Goal: Task Accomplishment & Management: Complete application form

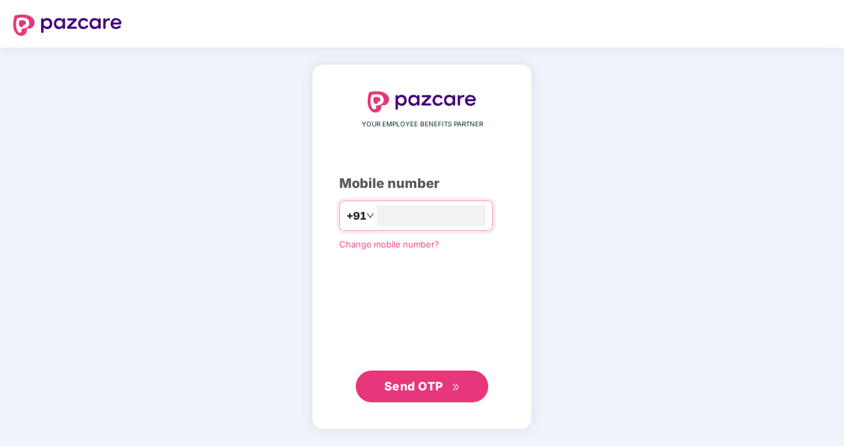
type input "**********"
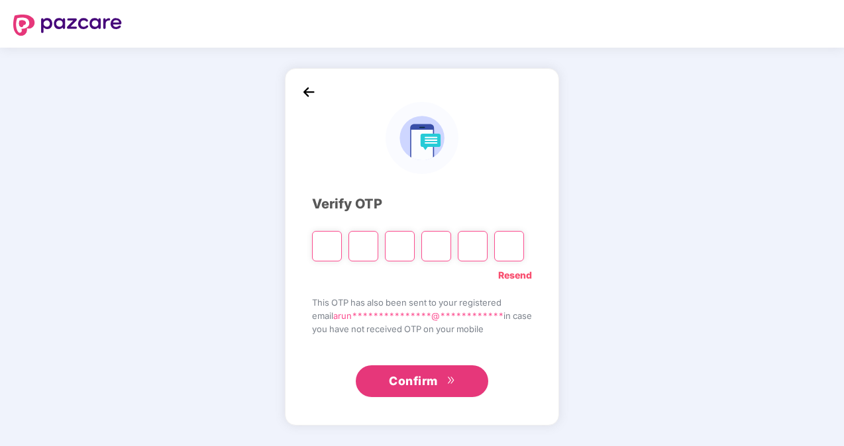
type input "*"
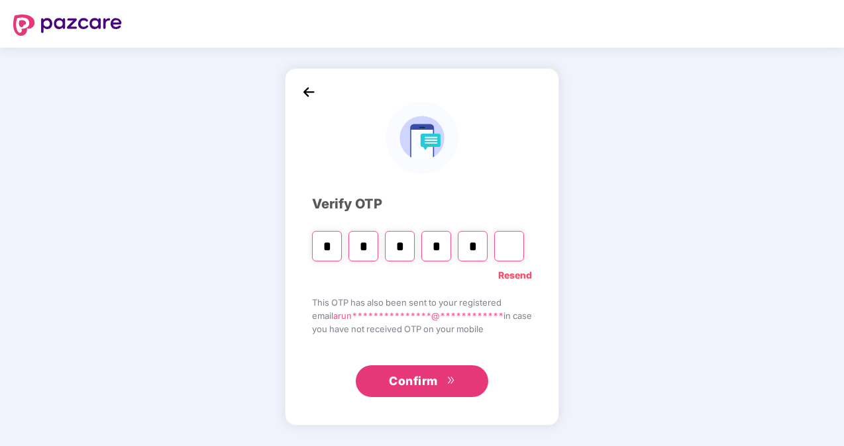
type input "*"
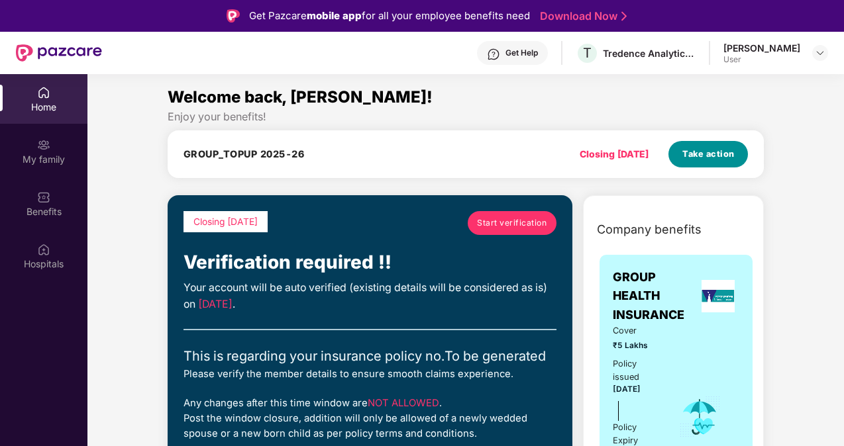
click at [725, 150] on span "Take action" at bounding box center [708, 154] width 52 height 13
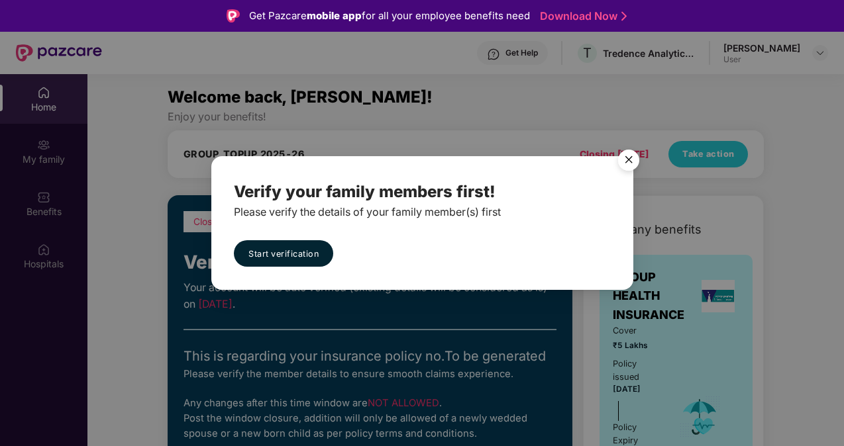
click at [635, 159] on img "Close" at bounding box center [628, 162] width 37 height 37
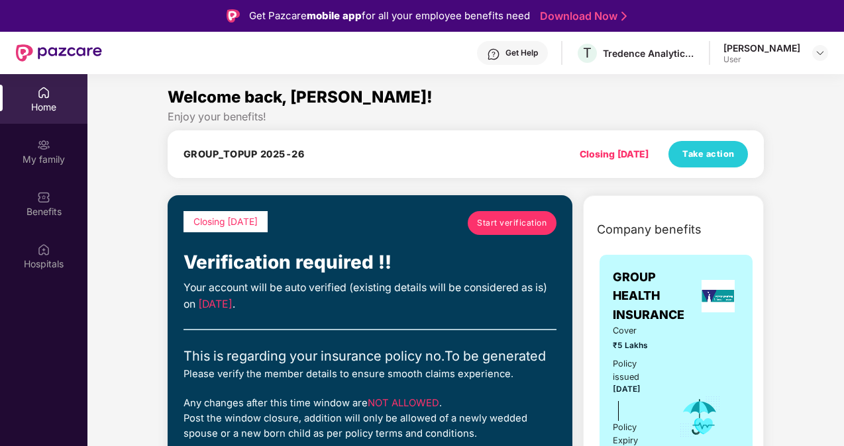
click at [527, 223] on span "Start verification" at bounding box center [512, 223] width 70 height 13
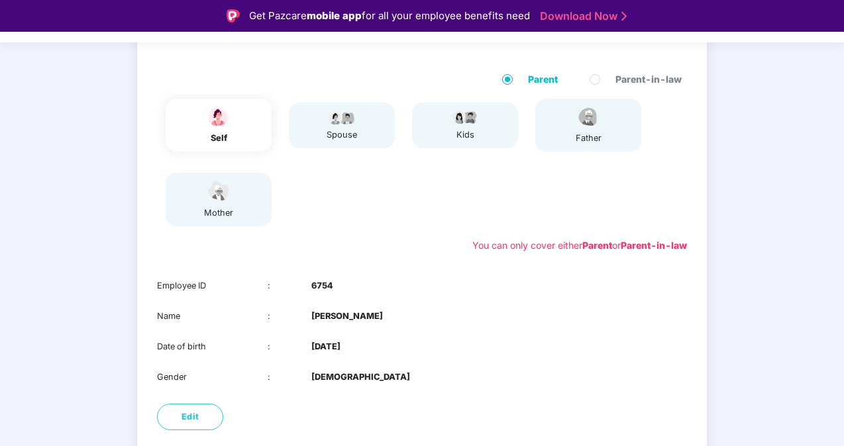
scroll to position [185, 0]
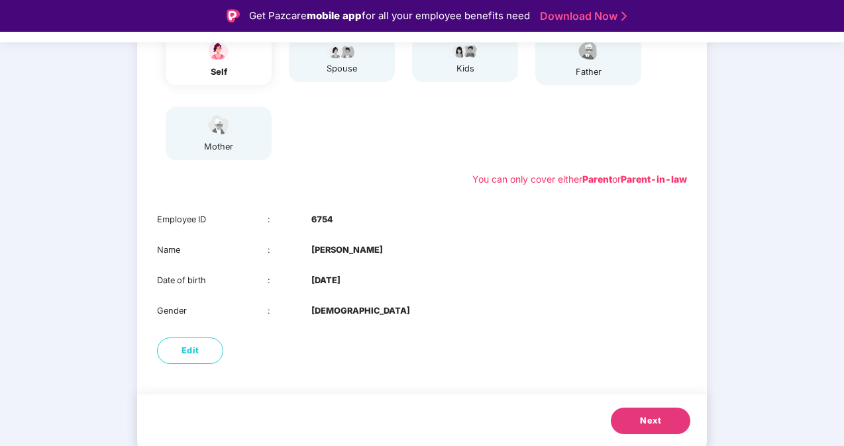
click at [653, 427] on span "Next" at bounding box center [650, 421] width 21 height 13
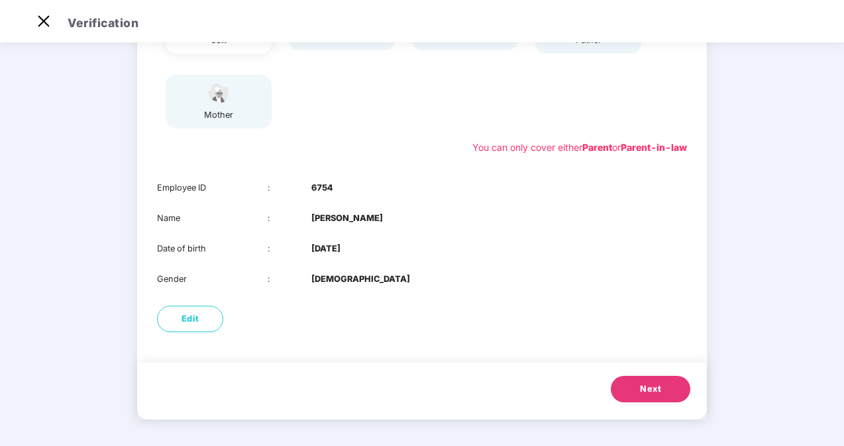
scroll to position [81, 0]
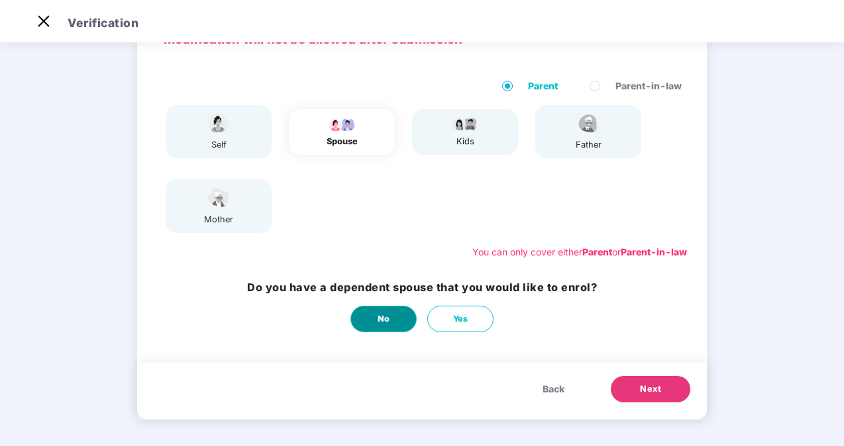
click at [400, 322] on button "No" at bounding box center [383, 319] width 66 height 26
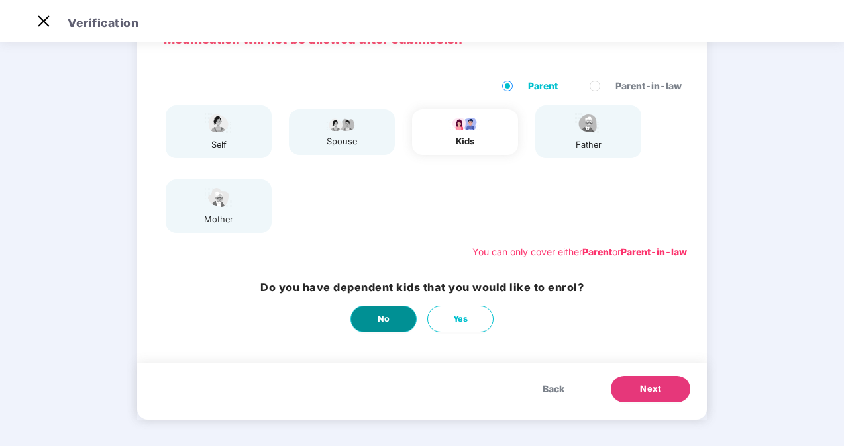
scroll to position [0, 0]
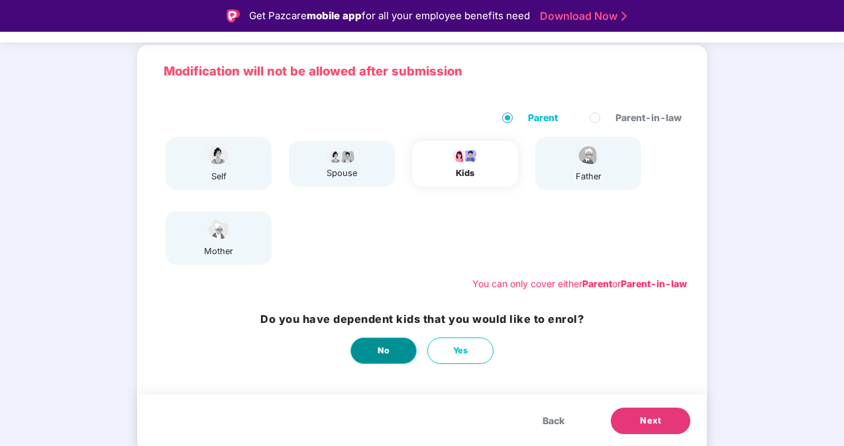
click at [399, 355] on button "No" at bounding box center [383, 351] width 66 height 26
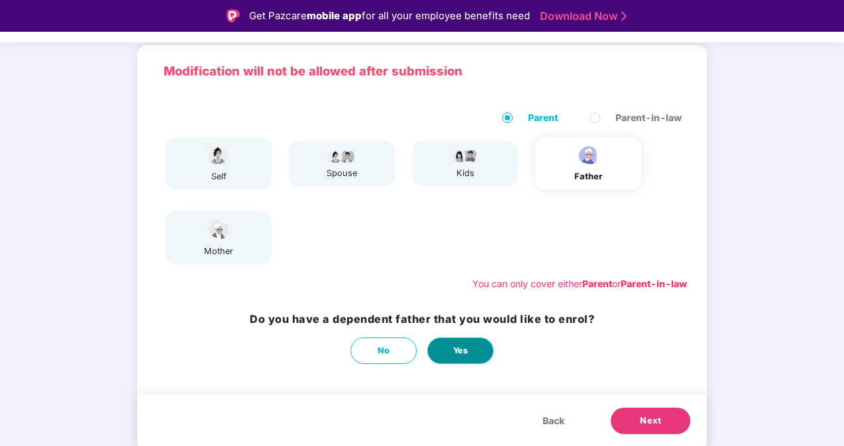
click at [472, 354] on button "Yes" at bounding box center [460, 351] width 66 height 26
select select "****"
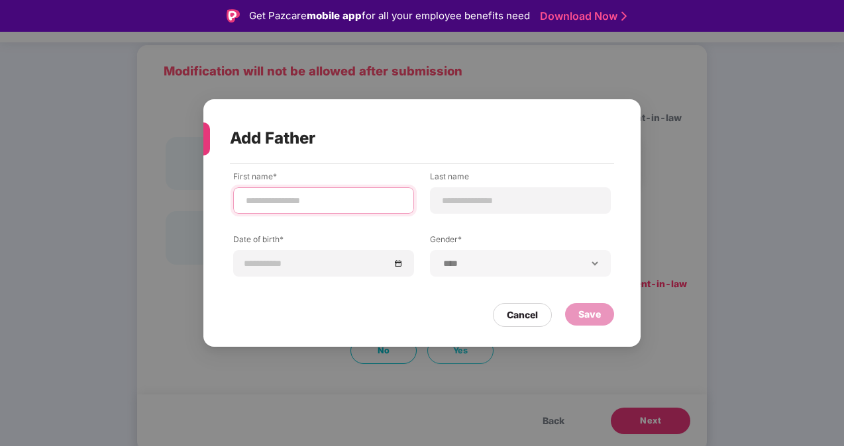
click at [366, 208] on input at bounding box center [323, 201] width 158 height 14
type input "*********"
click at [558, 198] on input at bounding box center [520, 201] width 158 height 14
type input "*"
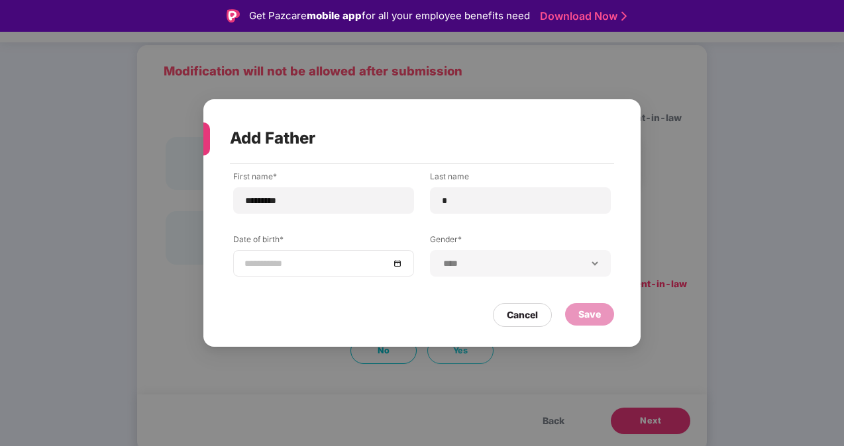
click at [396, 262] on div at bounding box center [323, 263] width 158 height 15
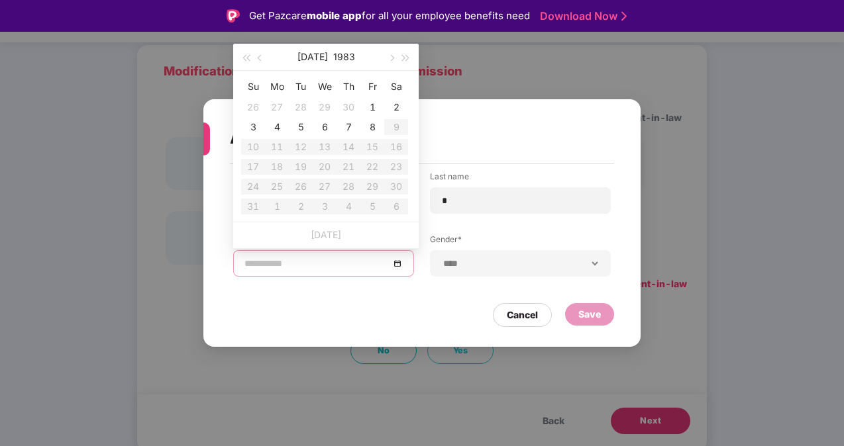
type input "**********"
click at [336, 56] on button "1983" at bounding box center [344, 57] width 22 height 26
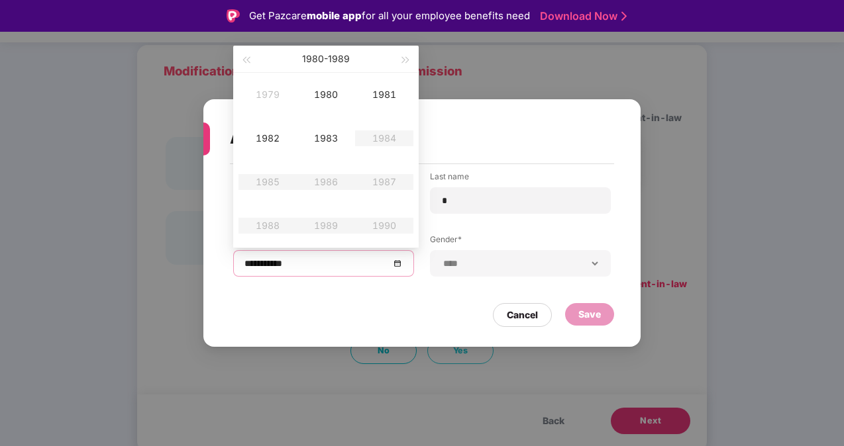
type input "**********"
click at [241, 58] on button "button" at bounding box center [245, 59] width 15 height 26
click at [242, 58] on button "button" at bounding box center [245, 59] width 15 height 26
type input "**********"
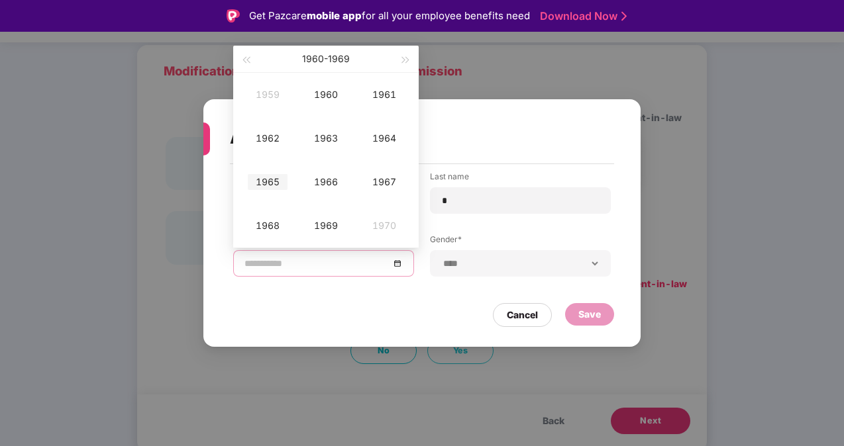
click at [268, 180] on div "1965" at bounding box center [268, 182] width 40 height 16
type input "**********"
click at [380, 225] on div "Dec" at bounding box center [384, 226] width 40 height 16
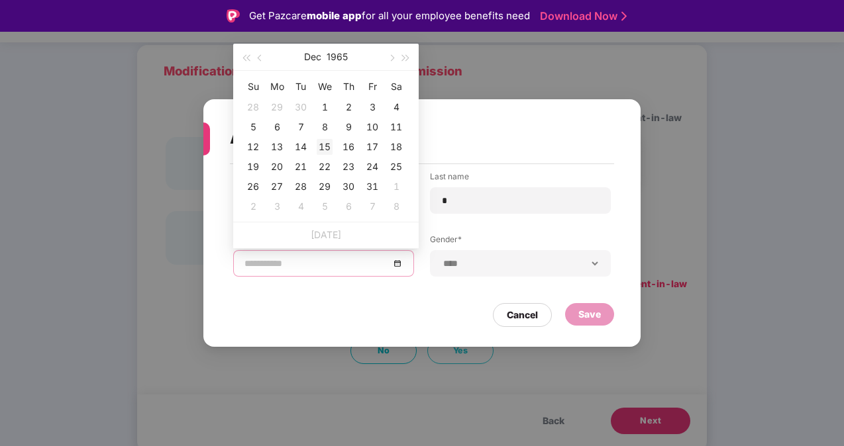
type input "**********"
click at [319, 148] on div "15" at bounding box center [325, 147] width 16 height 16
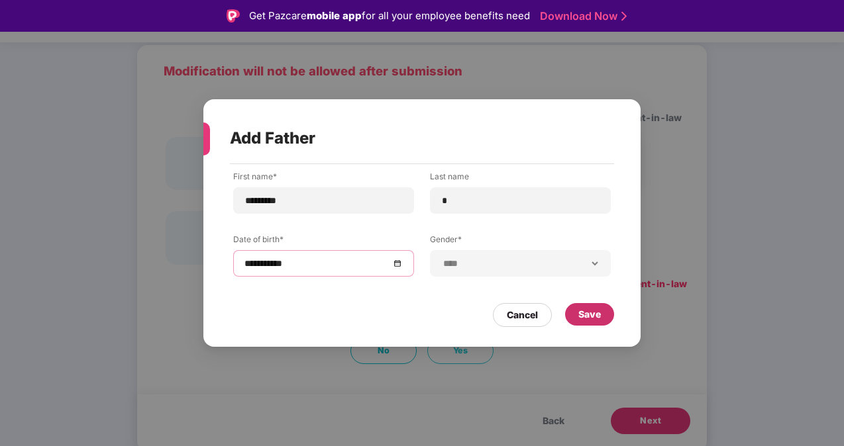
click at [587, 312] on div "Save" at bounding box center [589, 314] width 23 height 15
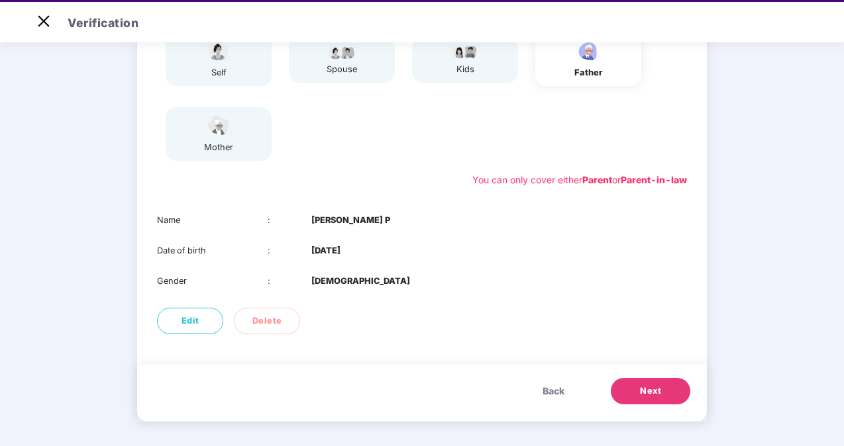
scroll to position [32, 0]
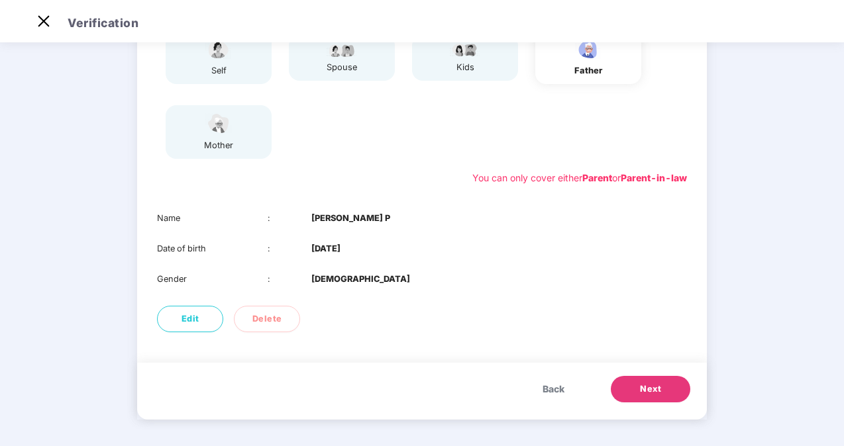
click at [648, 387] on span "Next" at bounding box center [650, 389] width 21 height 13
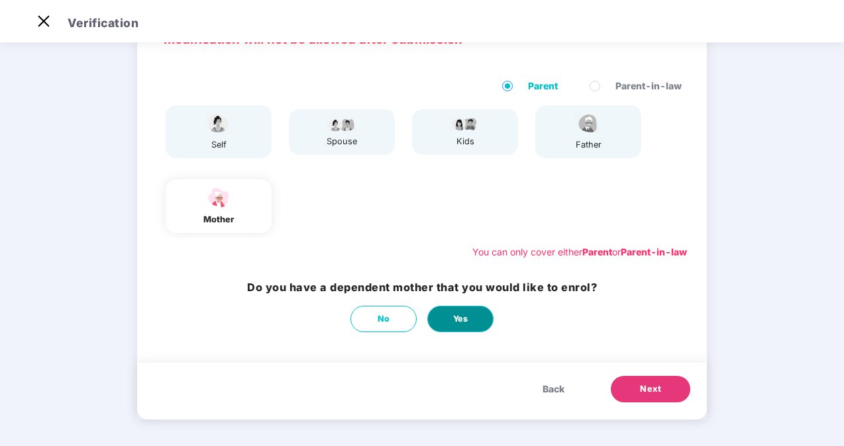
click at [465, 317] on span "Yes" at bounding box center [460, 319] width 15 height 13
select select "******"
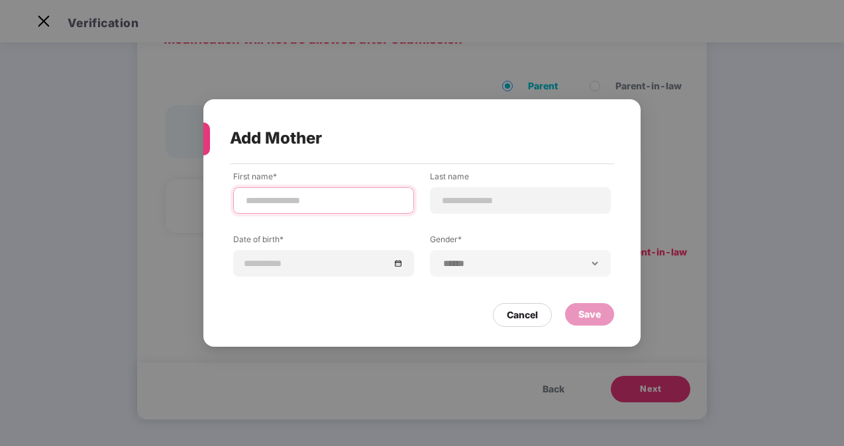
click at [315, 201] on input at bounding box center [323, 201] width 158 height 14
type input "*******"
click at [529, 202] on input at bounding box center [520, 201] width 158 height 14
type input "*"
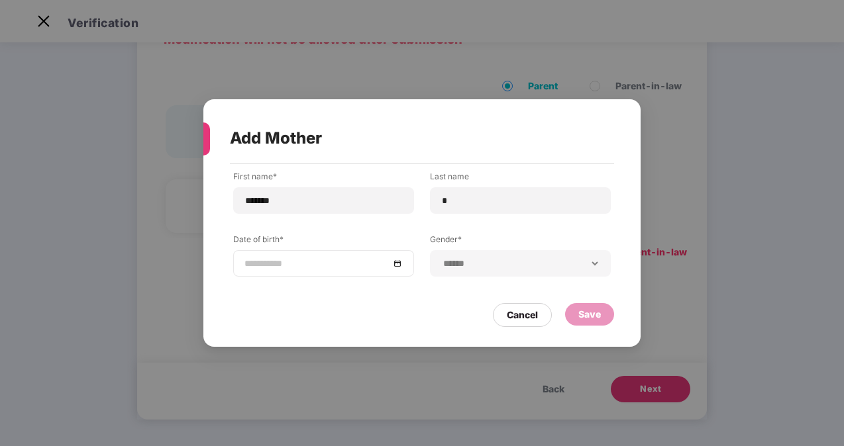
click at [401, 265] on div at bounding box center [323, 263] width 158 height 15
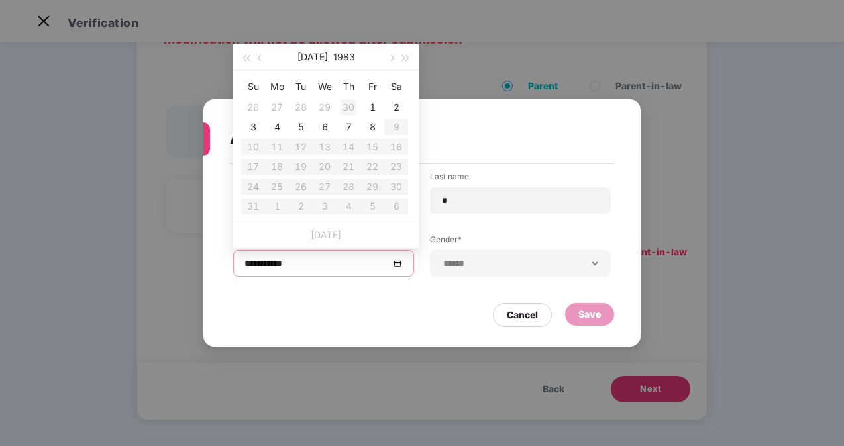
type input "**********"
click at [333, 53] on button "1983" at bounding box center [344, 57] width 22 height 26
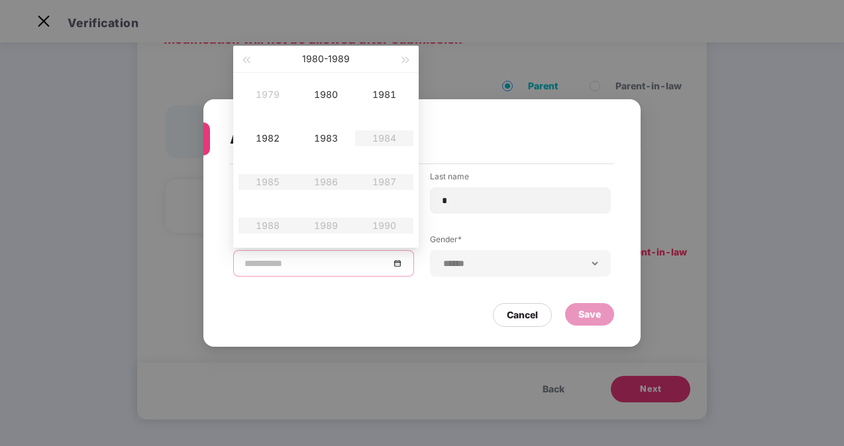
type input "**********"
click at [245, 60] on span "button" at bounding box center [245, 60] width 7 height 7
type input "**********"
click at [331, 223] on div "1969" at bounding box center [326, 226] width 40 height 16
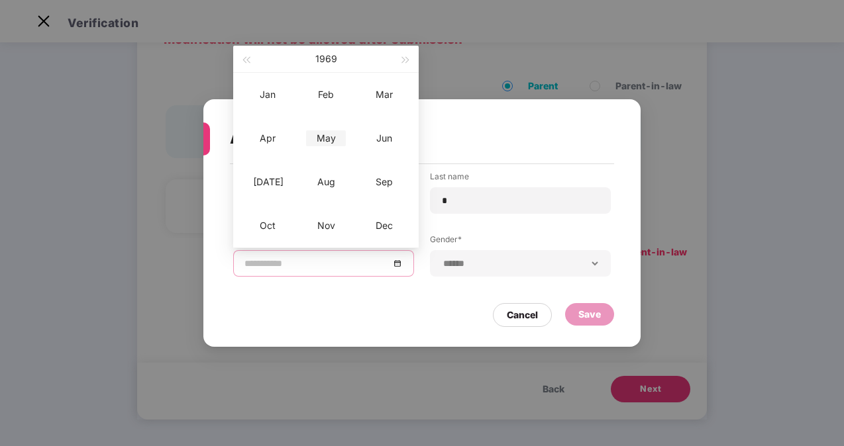
type input "**********"
click at [329, 136] on div "May" at bounding box center [326, 138] width 40 height 16
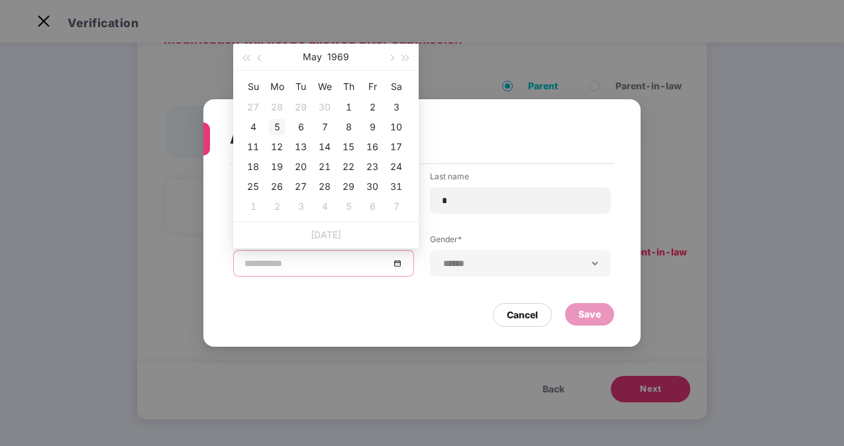
type input "**********"
click at [277, 128] on div "5" at bounding box center [277, 127] width 16 height 16
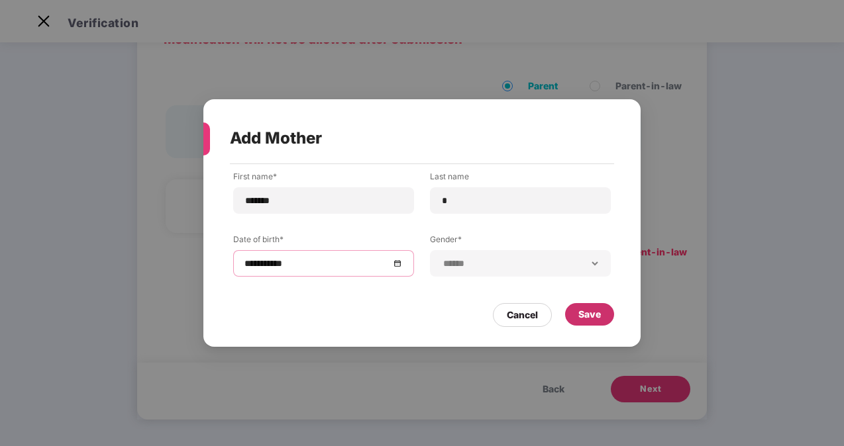
click at [588, 311] on div "Save" at bounding box center [589, 314] width 23 height 15
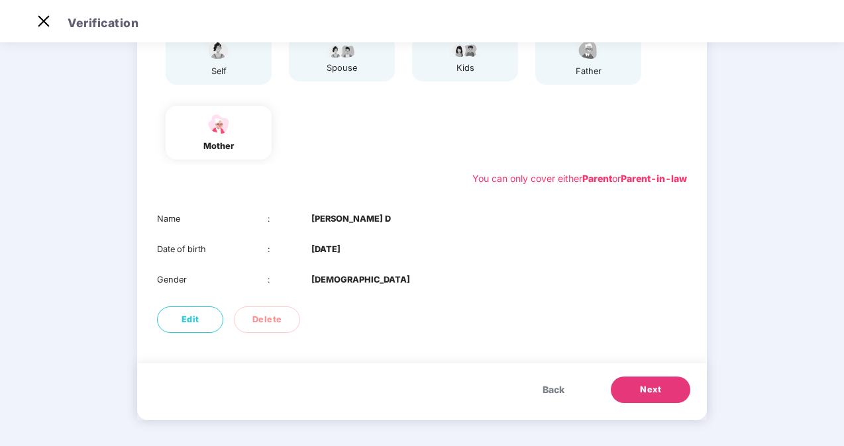
scroll to position [155, 0]
click at [640, 388] on span "Next" at bounding box center [650, 389] width 21 height 13
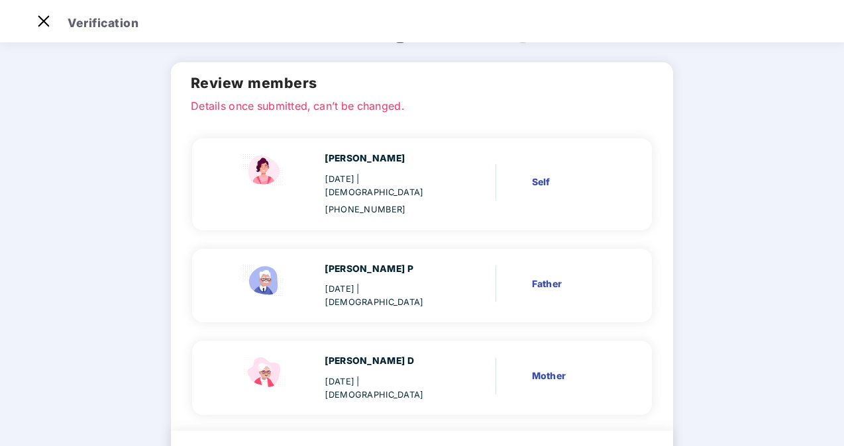
scroll to position [98, 0]
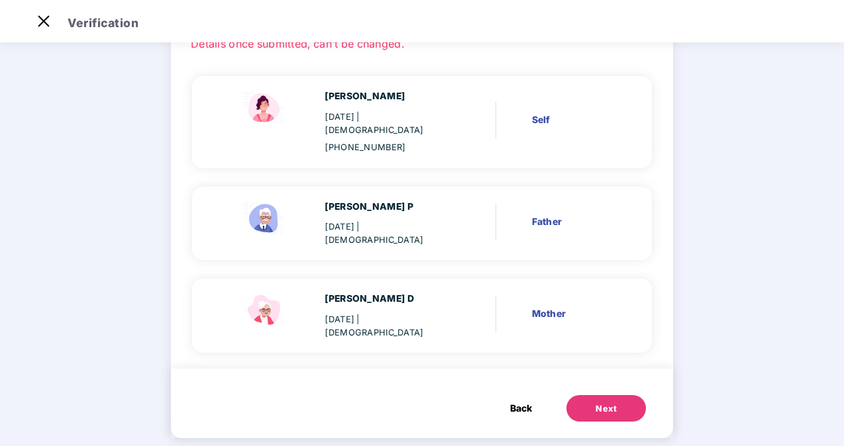
click at [590, 395] on button "Next" at bounding box center [605, 408] width 79 height 26
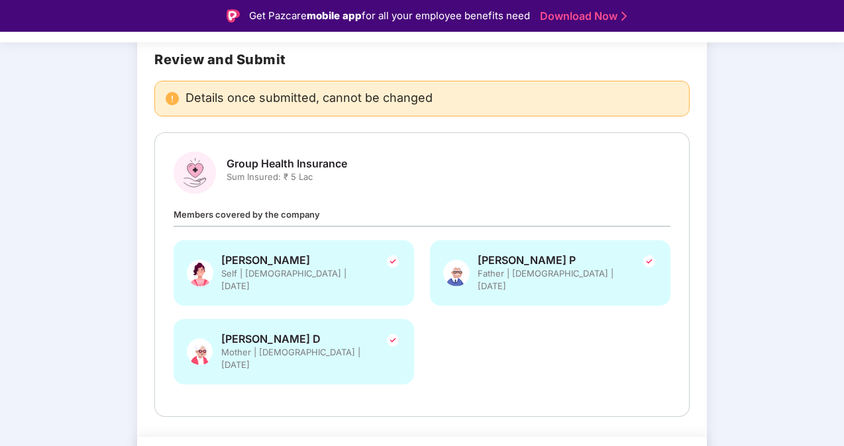
scroll to position [117, 0]
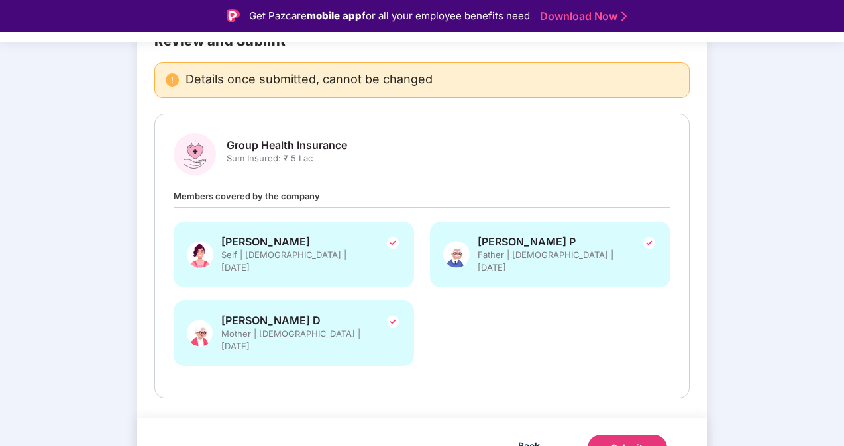
click at [620, 442] on div "Submit" at bounding box center [627, 448] width 32 height 13
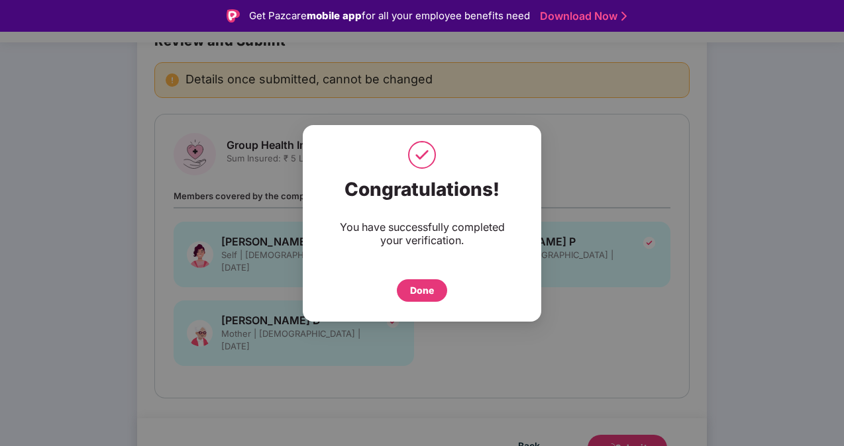
click at [417, 292] on div "Done" at bounding box center [422, 291] width 24 height 15
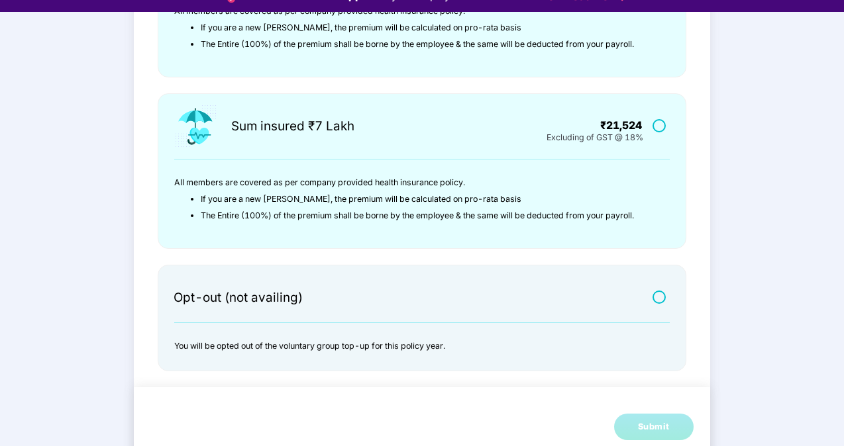
scroll to position [32, 0]
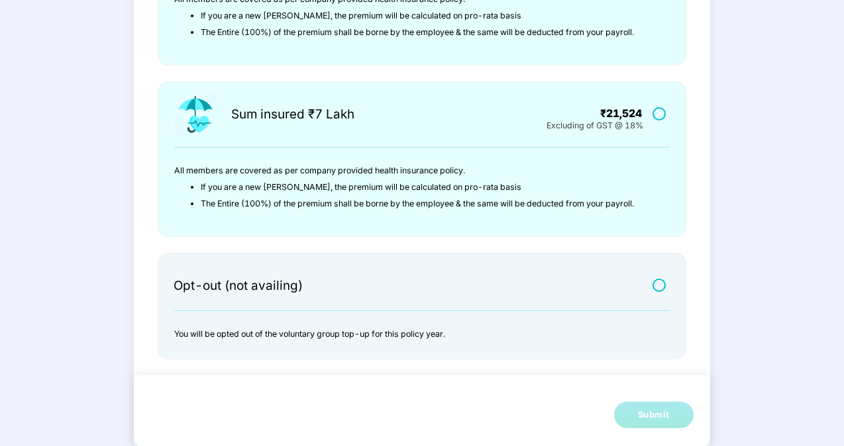
click at [658, 284] on label at bounding box center [660, 285] width 17 height 11
click at [633, 415] on button "Submit" at bounding box center [653, 415] width 79 height 26
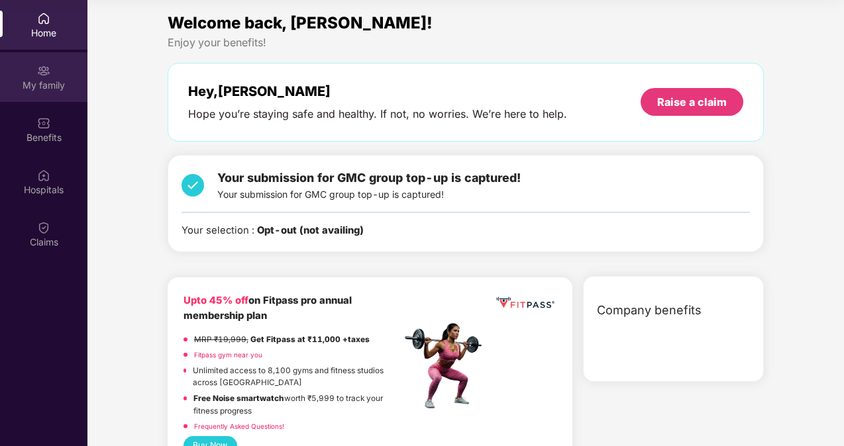
click at [46, 75] on img at bounding box center [43, 70] width 13 height 13
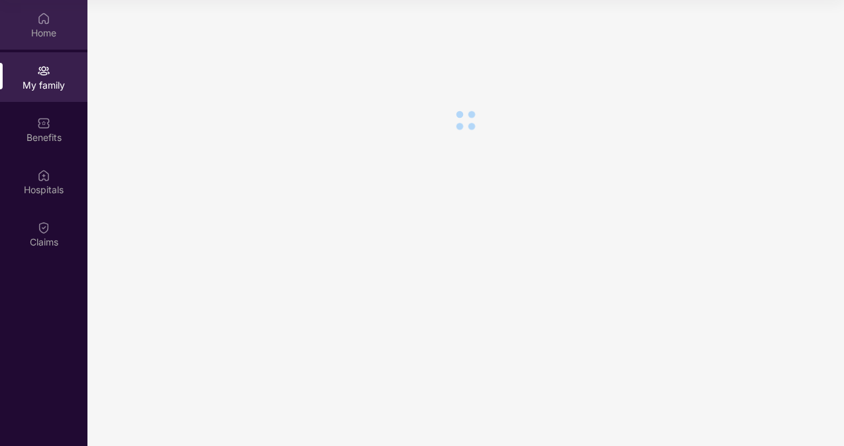
click at [48, 32] on div "Home" at bounding box center [43, 32] width 87 height 13
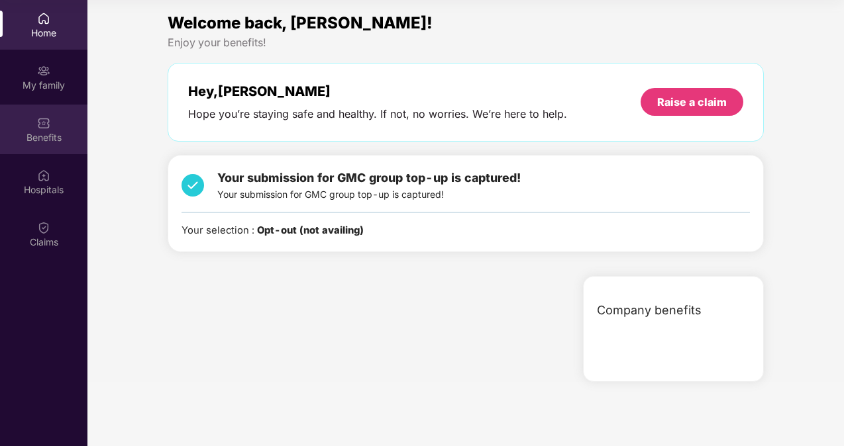
click at [26, 136] on div "Benefits" at bounding box center [43, 137] width 87 height 13
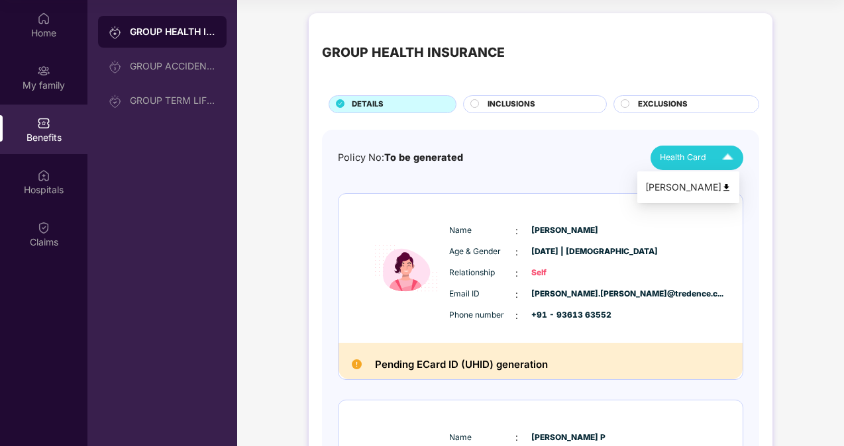
click at [706, 187] on div "[PERSON_NAME]" at bounding box center [688, 187] width 86 height 15
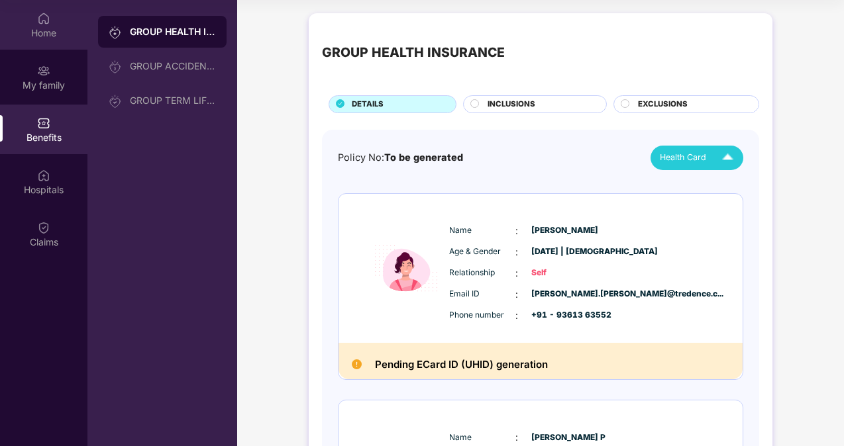
click at [26, 25] on div "Home" at bounding box center [43, 25] width 87 height 50
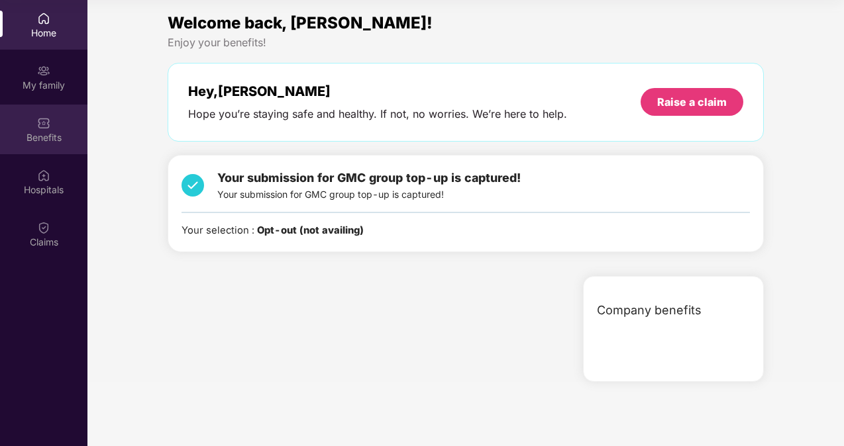
click at [46, 132] on div "Benefits" at bounding box center [43, 137] width 87 height 13
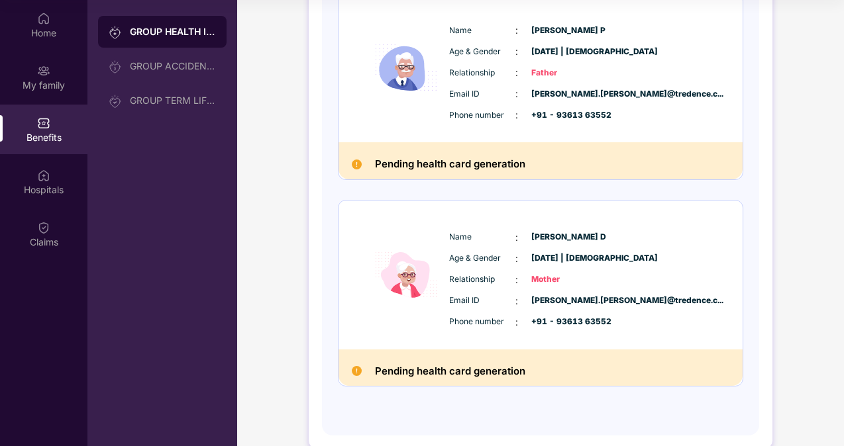
scroll to position [428, 0]
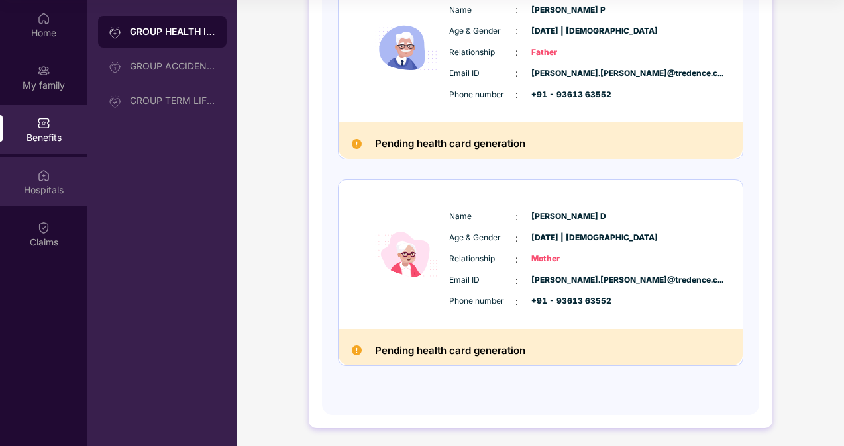
click at [47, 193] on div "Hospitals" at bounding box center [43, 189] width 87 height 13
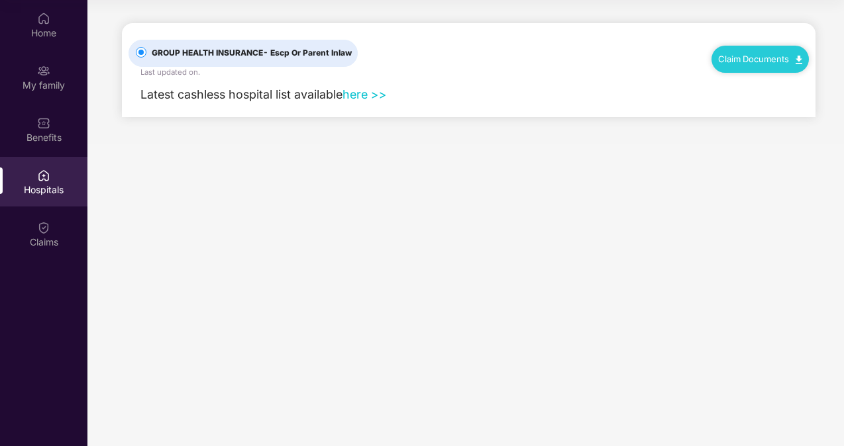
click at [374, 95] on link "here >>" at bounding box center [364, 94] width 44 height 14
click at [50, 26] on div "Home" at bounding box center [43, 32] width 87 height 13
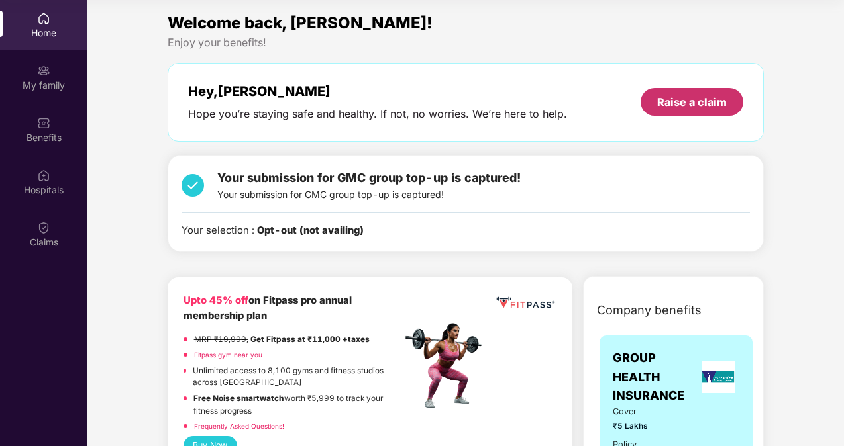
click at [678, 97] on div "Raise a claim" at bounding box center [692, 102] width 70 height 15
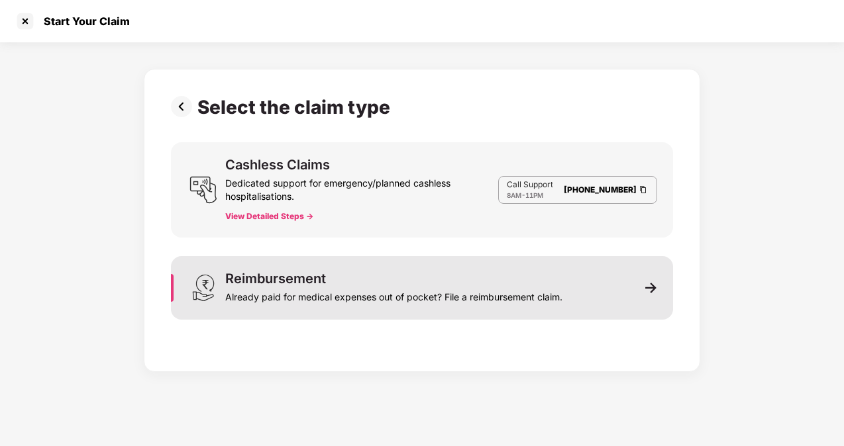
click at [507, 292] on div "Already paid for medical expenses out of pocket? File a reimbursement claim." at bounding box center [393, 294] width 337 height 19
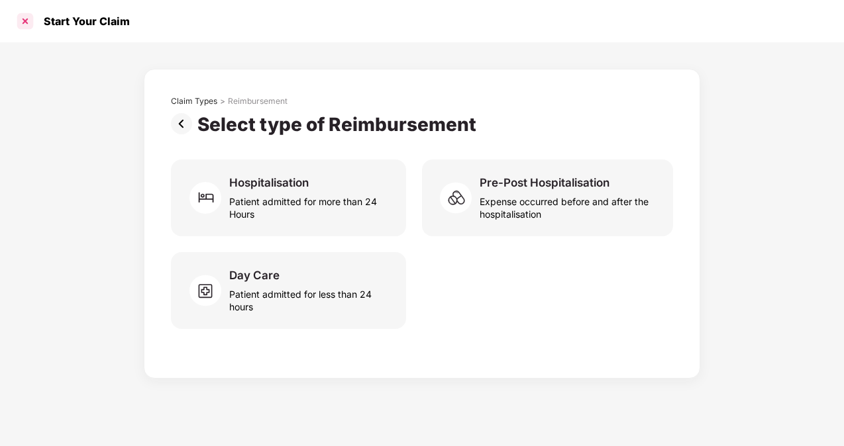
click at [26, 21] on div at bounding box center [25, 21] width 21 height 21
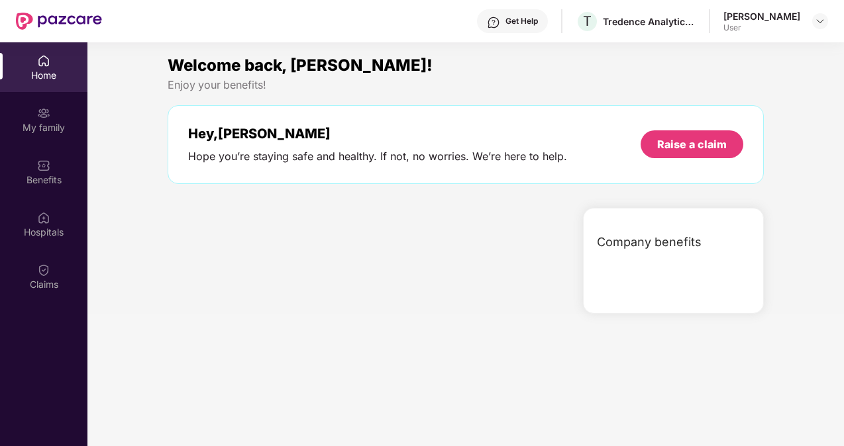
scroll to position [74, 0]
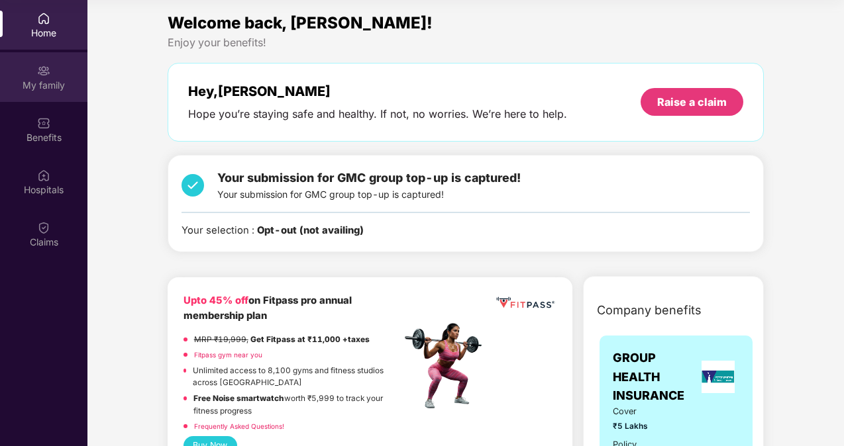
click at [45, 80] on div "My family" at bounding box center [43, 85] width 87 height 13
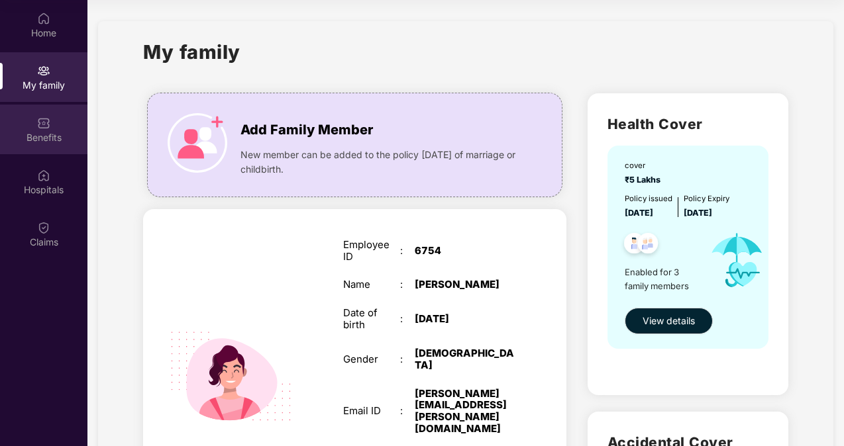
click at [53, 130] on div "Benefits" at bounding box center [43, 130] width 87 height 50
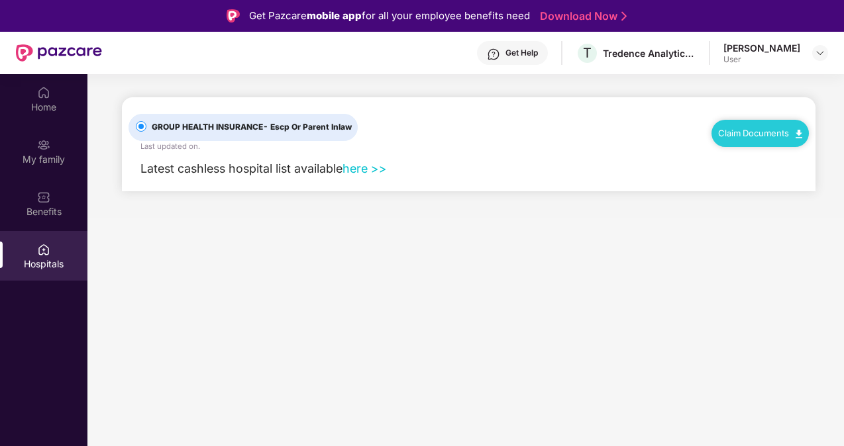
scroll to position [74, 0]
